Goal: Task Accomplishment & Management: Complete application form

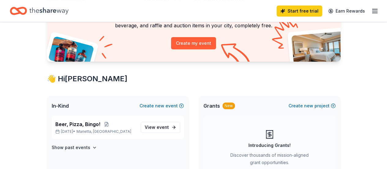
scroll to position [92, 0]
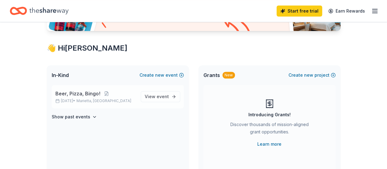
click at [75, 92] on span "Beer, Pizza, Bingo!" at bounding box center [77, 93] width 45 height 7
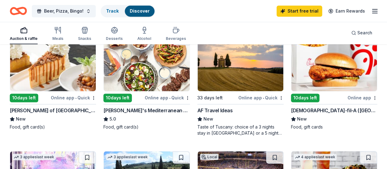
scroll to position [459, 0]
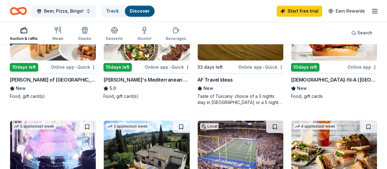
click at [291, 83] on div "[DEMOGRAPHIC_DATA]-fil-A ([GEOGRAPHIC_DATA] at [PERSON_NAME][GEOGRAPHIC_DATA])" at bounding box center [334, 79] width 86 height 7
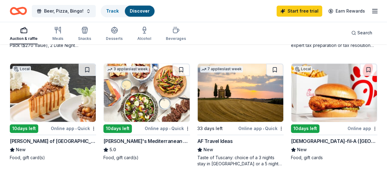
scroll to position [337, 0]
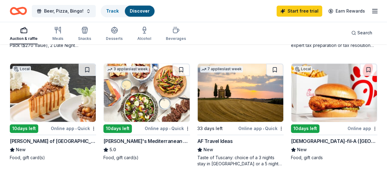
scroll to position [61, 0]
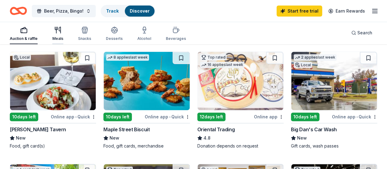
click at [62, 32] on icon "button" at bounding box center [57, 29] width 7 height 7
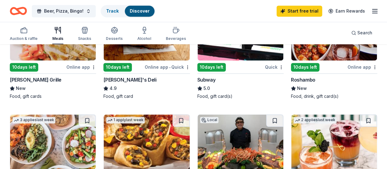
scroll to position [490, 0]
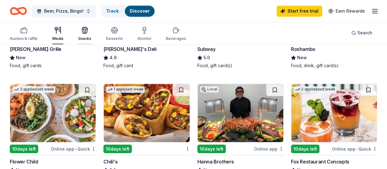
click at [86, 30] on icon "button" at bounding box center [85, 31] width 0 height 4
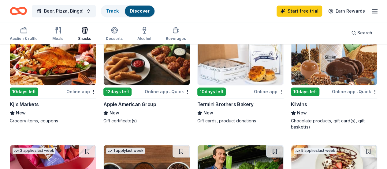
scroll to position [459, 0]
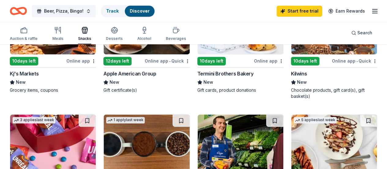
click at [291, 72] on div "Kilwins" at bounding box center [299, 73] width 16 height 7
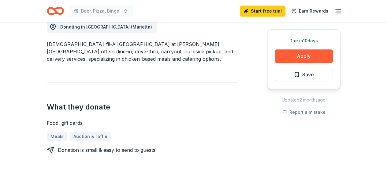
scroll to position [92, 0]
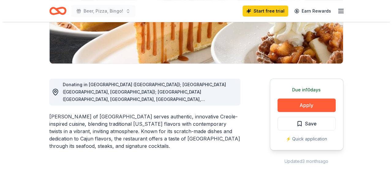
scroll to position [153, 0]
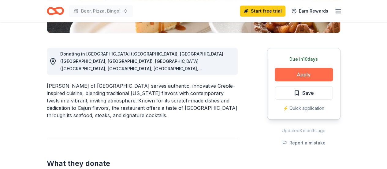
click at [299, 73] on button "Apply" at bounding box center [304, 74] width 58 height 13
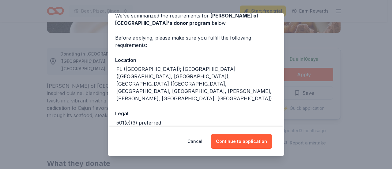
scroll to position [40, 0]
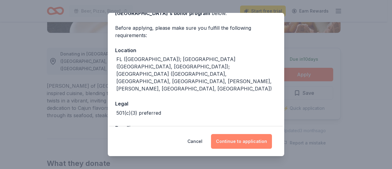
click at [239, 142] on button "Continue to application" at bounding box center [241, 141] width 61 height 15
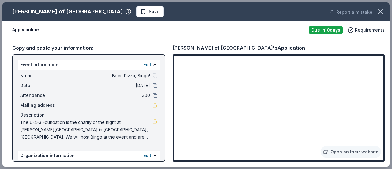
scroll to position [53, 0]
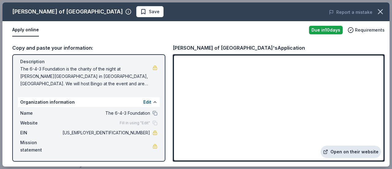
click at [354, 150] on link "Open on their website" at bounding box center [351, 151] width 60 height 12
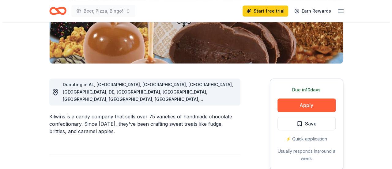
scroll to position [153, 0]
